Goal: Information Seeking & Learning: Learn about a topic

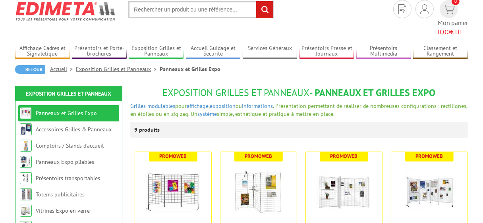
scroll to position [119, 0]
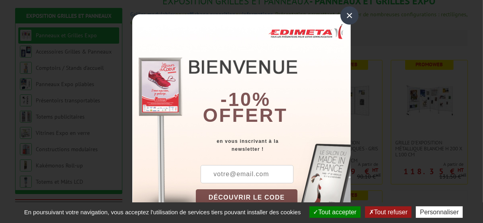
click at [345, 16] on div "×" at bounding box center [349, 15] width 18 height 18
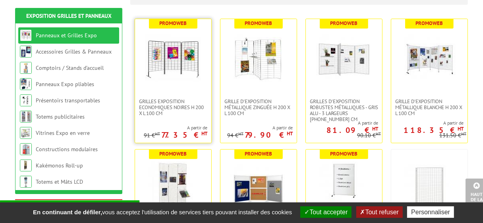
scroll to position [159, 0]
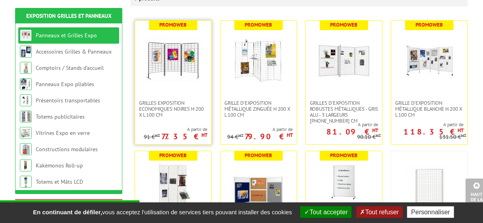
click at [168, 48] on img at bounding box center [173, 61] width 56 height 56
